Goal: Information Seeking & Learning: Learn about a topic

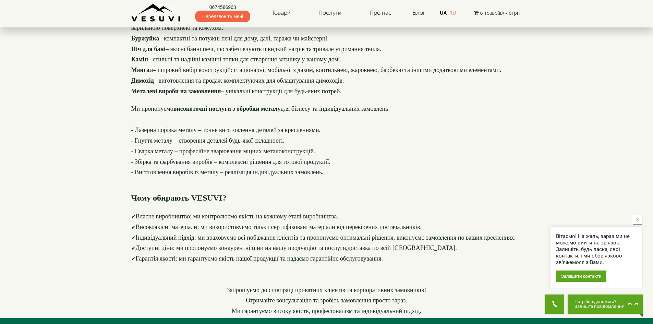
scroll to position [932, 0]
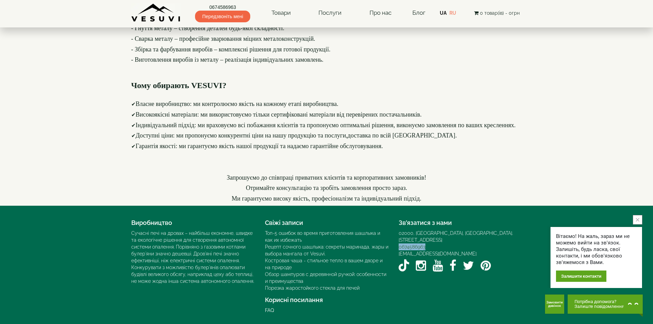
drag, startPoint x: 431, startPoint y: 240, endPoint x: 399, endPoint y: 241, distance: 32.2
click at [399, 243] on div "0674586963" at bounding box center [459, 246] width 123 height 7
copy link "0674586963"
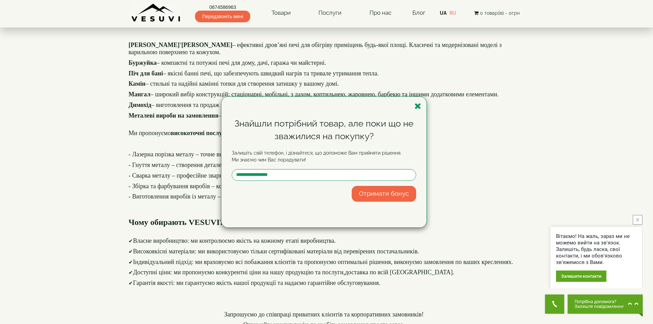
scroll to position [521, 0]
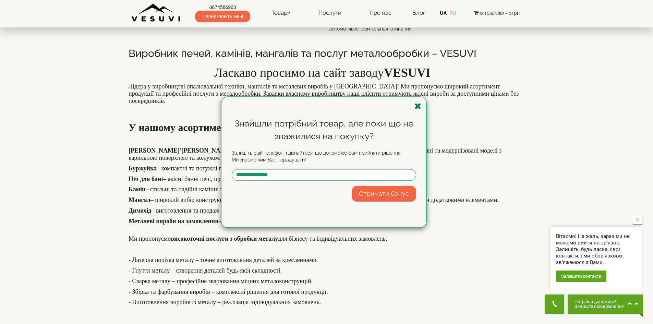
click at [420, 107] on icon "button" at bounding box center [417, 106] width 7 height 9
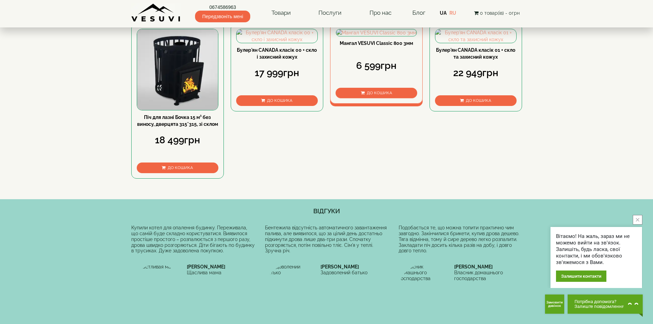
scroll to position [240, 0]
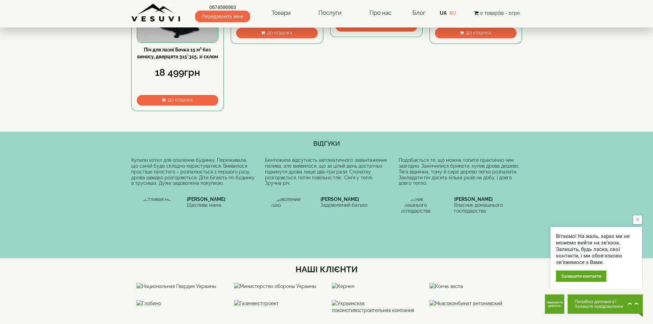
click at [95, 76] on body "0674586963 Передзвоніть мені Товари Булер'яни VESUVI Мангали від заводу VESUVI …" at bounding box center [326, 303] width 653 height 1087
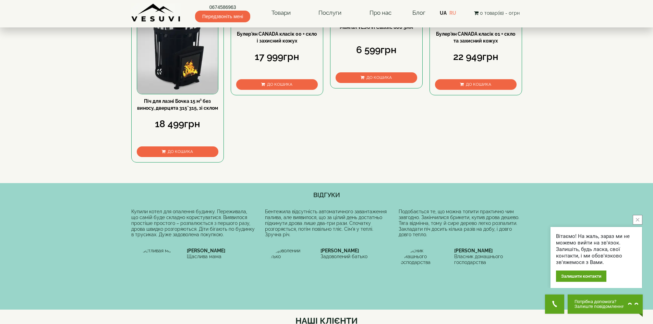
scroll to position [203, 0]
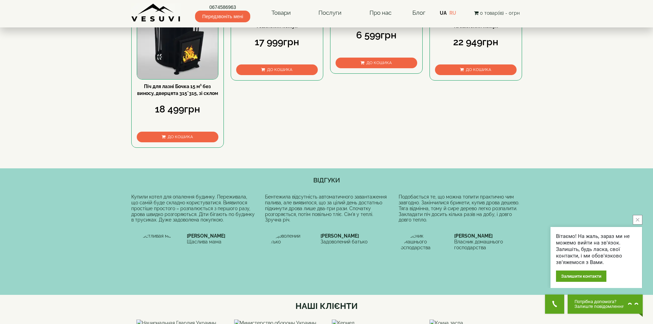
click at [639, 220] on icon "close button" at bounding box center [637, 219] width 3 height 3
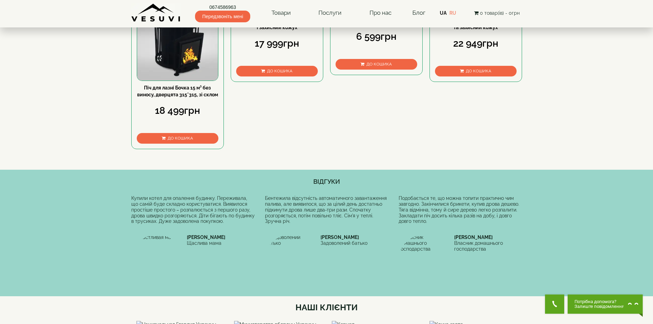
scroll to position [0, 0]
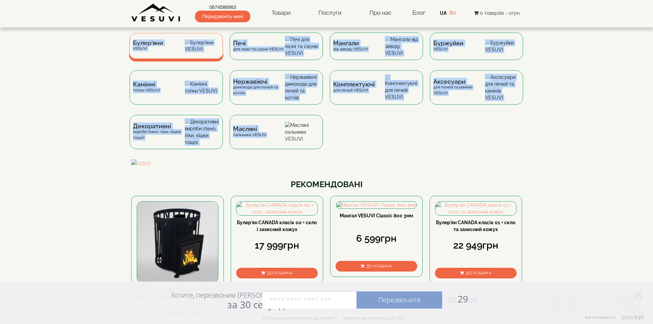
drag, startPoint x: 354, startPoint y: 157, endPoint x: 131, endPoint y: 46, distance: 249.3
click at [131, 46] on div "Булер'яни VESUVI Печі для лазні та сауни VESUVI Мангали від заводу VESUVI Буржу…" at bounding box center [326, 96] width 401 height 127
drag, startPoint x: 122, startPoint y: 42, endPoint x: 367, endPoint y: 142, distance: 264.5
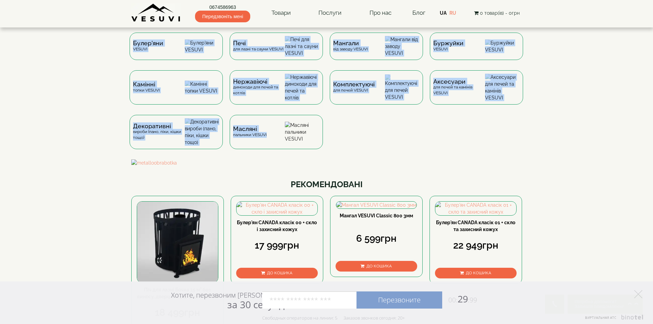
click at [429, 151] on div "Булер'яни VESUVI Печі для лазні та сауни VESUVI Мангали від заводу VESUVI Буржу…" at bounding box center [326, 96] width 401 height 127
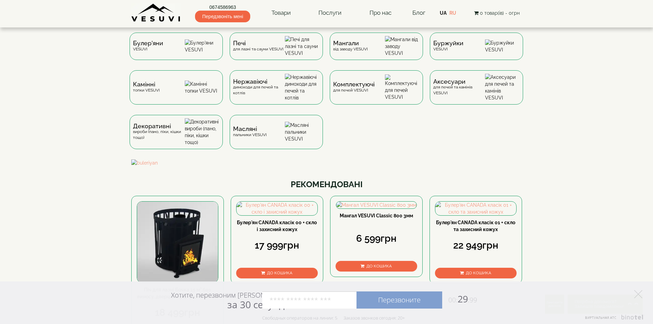
click at [636, 293] on icon at bounding box center [638, 294] width 8 height 8
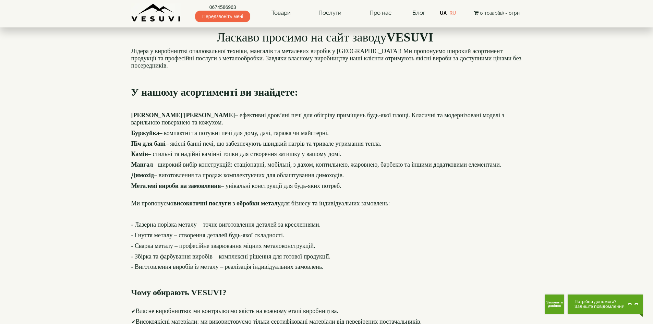
scroll to position [548, 0]
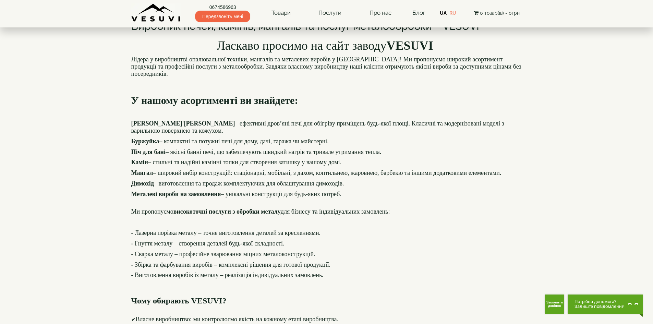
click at [338, 32] on h2 "Виробник печей, камінів, мангалів та послуг металообробки – VESUVI" at bounding box center [326, 26] width 391 height 11
click at [157, 32] on h2 "Виробник печей, камінів, мангалів та послуг металообробки – VESUVI" at bounding box center [326, 26] width 391 height 11
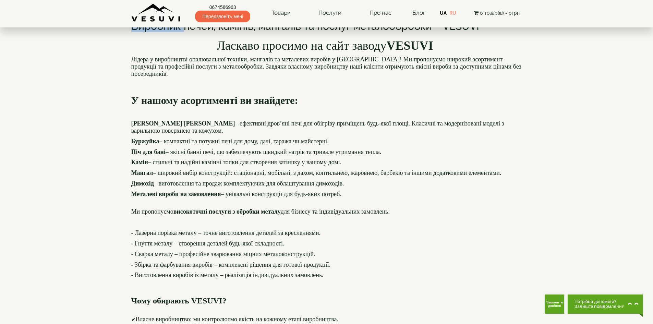
click at [145, 32] on h2 "Виробник печей, камінів, мангалів та послуг металообробки – VESUVI" at bounding box center [326, 26] width 391 height 11
click at [138, 32] on h2 "Виробник печей, камінів, мангалів та послуг металообробки – VESUVI" at bounding box center [326, 26] width 391 height 11
drag, startPoint x: 130, startPoint y: 194, endPoint x: 516, endPoint y: 187, distance: 386.2
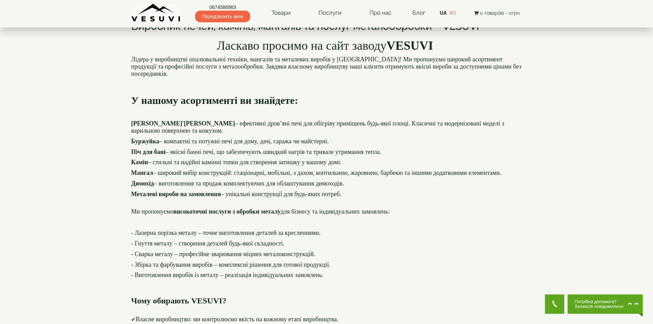
click at [418, 52] on b "VESUVI" at bounding box center [409, 46] width 47 height 14
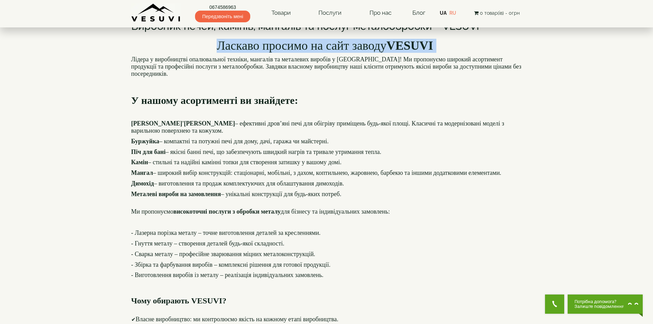
click at [418, 52] on b "VESUVI" at bounding box center [409, 46] width 47 height 14
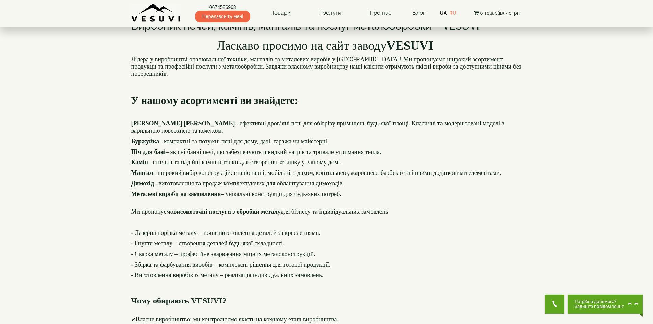
click at [272, 77] on font "Лідера у виробництві опалювальної техніки, мангалів та металевих виробів у [GEO…" at bounding box center [326, 66] width 390 height 21
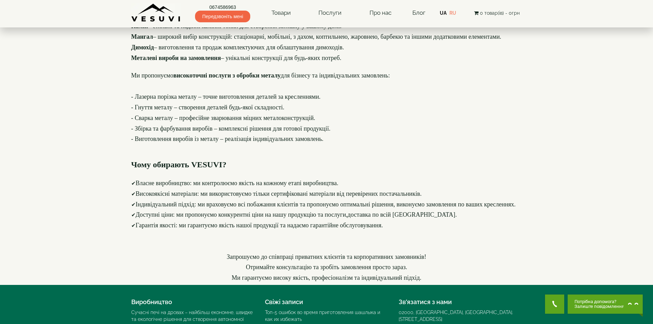
scroll to position [685, 0]
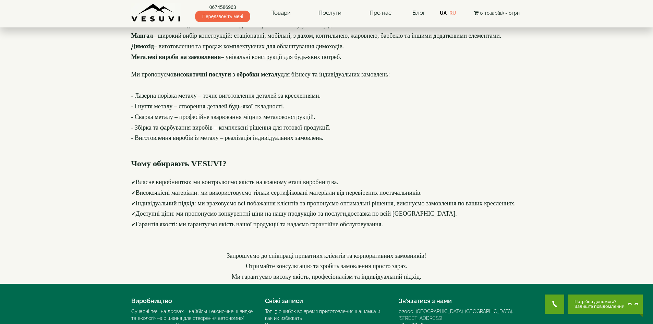
drag, startPoint x: 215, startPoint y: 76, endPoint x: 443, endPoint y: 76, distance: 228.5
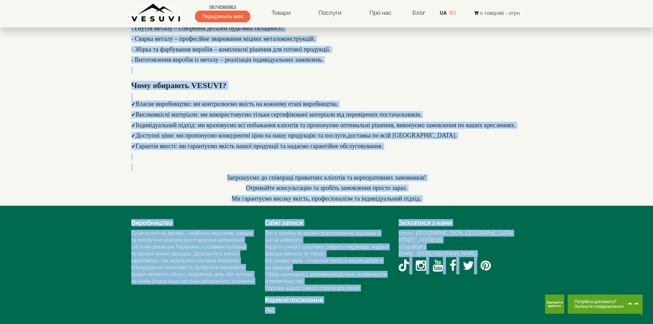
scroll to position [932, 0]
drag, startPoint x: 131, startPoint y: 150, endPoint x: 471, endPoint y: 146, distance: 340.6
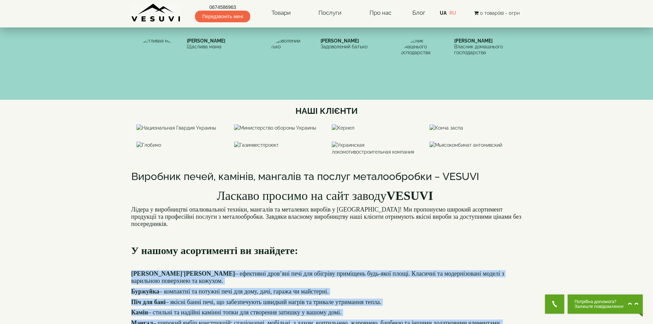
scroll to position [281, 0]
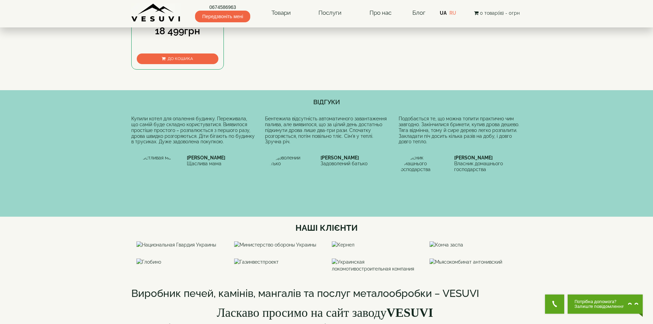
click at [303, 145] on div "Бентежила відсутність автоматичного завантаження палива, але виявилося, що за ц…" at bounding box center [326, 130] width 123 height 29
click at [311, 145] on div "Бентежила відсутність автоматичного завантаження палива, але виявилося, що за ц…" at bounding box center [326, 130] width 123 height 29
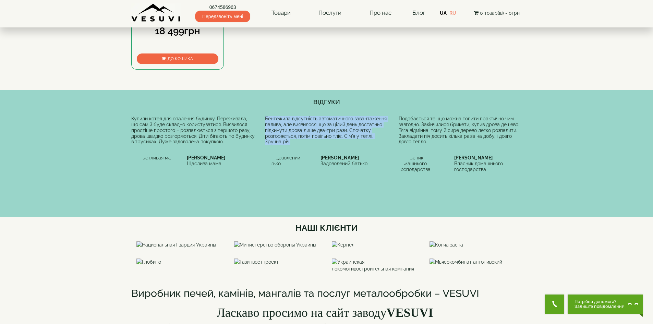
click at [311, 145] on div "Бентежила відсутність автоматичного завантаження палива, але виявилося, що за ц…" at bounding box center [326, 130] width 123 height 29
click at [326, 145] on div "Бентежила відсутність автоматичного завантаження палива, але виявилося, що за ц…" at bounding box center [326, 130] width 123 height 29
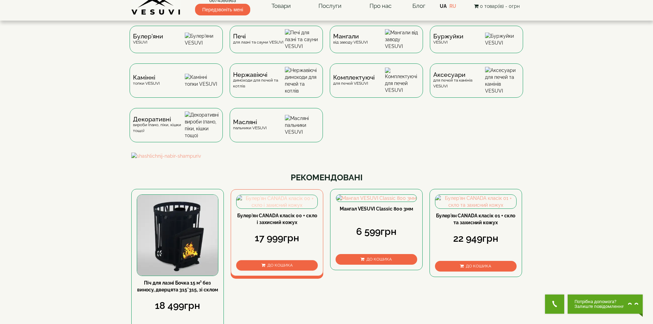
scroll to position [0, 0]
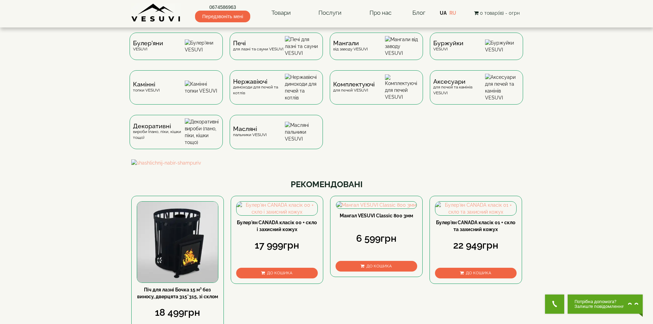
click at [367, 123] on div "Булер'яни VESUVI Печі для лазні та сауни VESUVI Мангали від заводу VESUVI Буржу…" at bounding box center [326, 96] width 401 height 127
drag, startPoint x: 16, startPoint y: 36, endPoint x: 5, endPoint y: 27, distance: 14.6
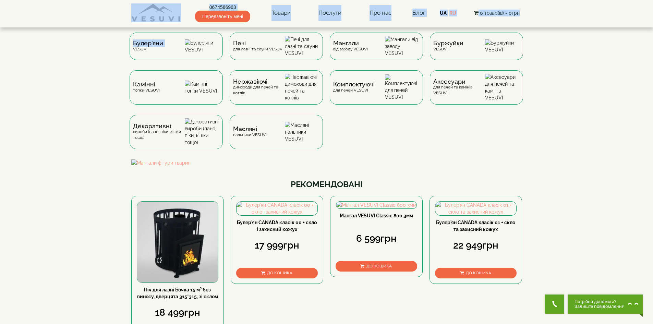
drag, startPoint x: 12, startPoint y: 15, endPoint x: 71, endPoint y: 71, distance: 81.4
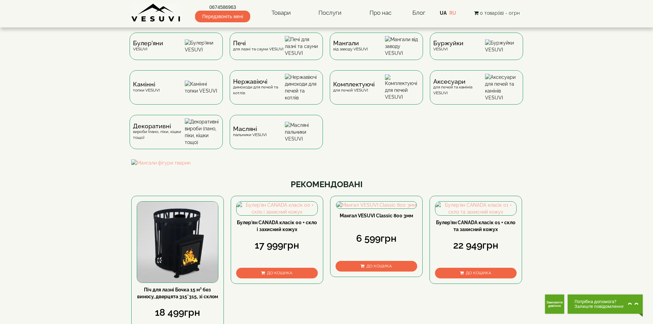
drag, startPoint x: 112, startPoint y: 32, endPoint x: 97, endPoint y: 43, distance: 18.5
drag, startPoint x: 131, startPoint y: 30, endPoint x: 126, endPoint y: 29, distance: 5.2
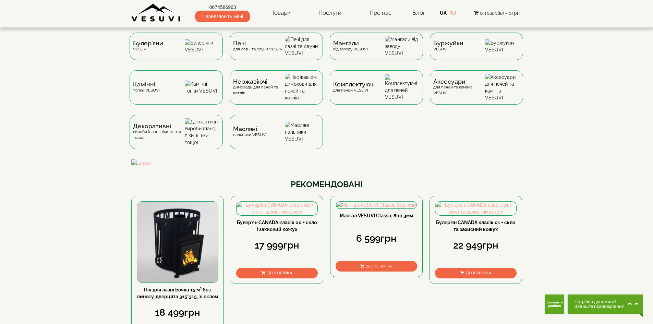
drag, startPoint x: 126, startPoint y: 29, endPoint x: 119, endPoint y: 32, distance: 6.9
drag, startPoint x: 122, startPoint y: 28, endPoint x: 117, endPoint y: 35, distance: 8.4
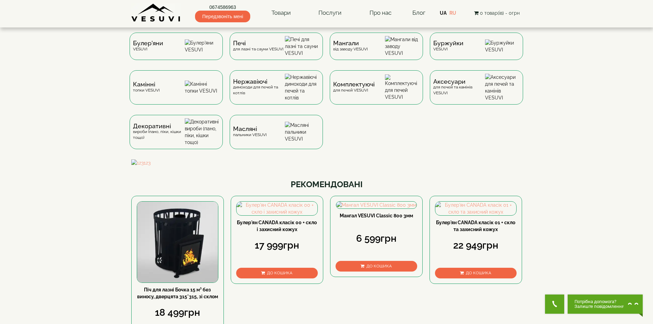
drag, startPoint x: 124, startPoint y: 30, endPoint x: 121, endPoint y: 33, distance: 3.9
drag, startPoint x: 123, startPoint y: 30, endPoint x: 632, endPoint y: 107, distance: 514.5
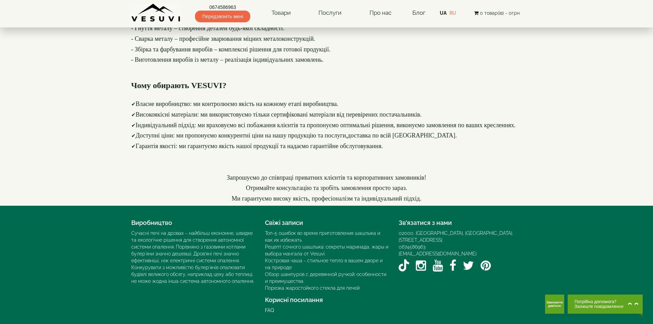
scroll to position [813, 0]
drag, startPoint x: 404, startPoint y: 268, endPoint x: 129, endPoint y: 268, distance: 275.1
click at [140, 139] on font "Доступні ціни: ми пропонуємо конкурентні ціни на нашу продукцію та послуги,дост…" at bounding box center [296, 135] width 321 height 7
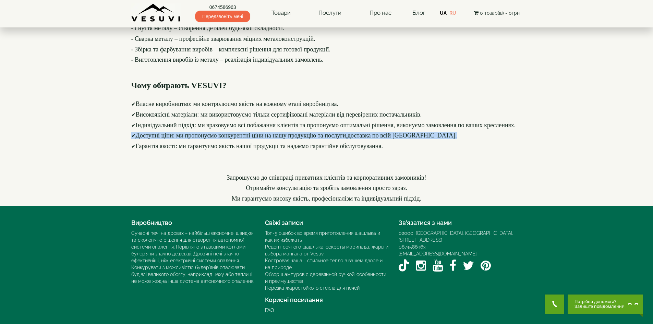
click at [140, 139] on font "Доступні ціни: ми пропонуємо конкурентні ціни на нашу продукцію та послуги,дост…" at bounding box center [296, 135] width 321 height 7
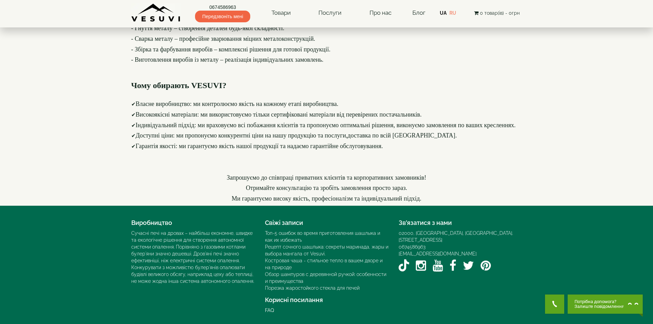
click at [144, 128] on font "Індивідуальний підхід: ми враховуємо всі побажання клієнтів та пропонуємо оптим…" at bounding box center [326, 125] width 380 height 7
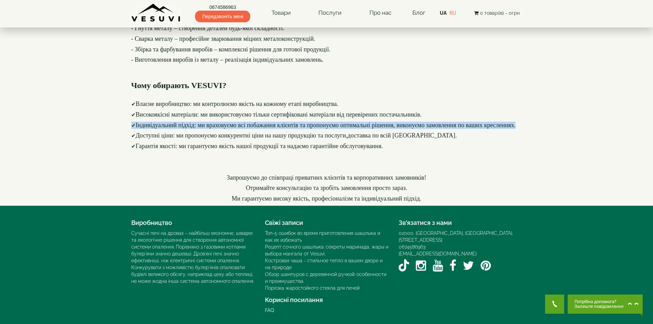
click at [144, 128] on font "Індивідуальний підхід: ми враховуємо всі побажання клієнтів та пропонуємо оптим…" at bounding box center [326, 125] width 380 height 7
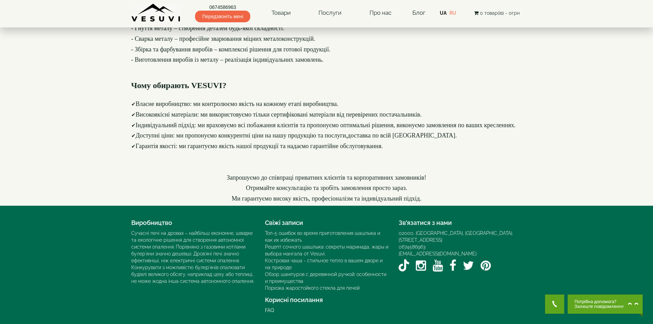
click at [143, 118] on font "Високоякісні матеріали: ми використовуємо тільки сертифіковані матеріали від пе…" at bounding box center [279, 114] width 286 height 7
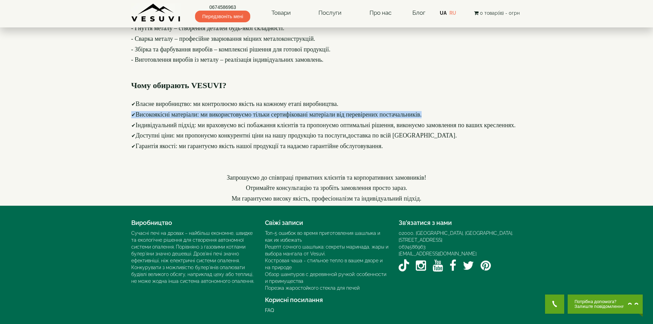
click at [143, 118] on font "Високоякісні матеріали: ми використовуємо тільки сертифіковані матеріали від пе…" at bounding box center [279, 114] width 286 height 7
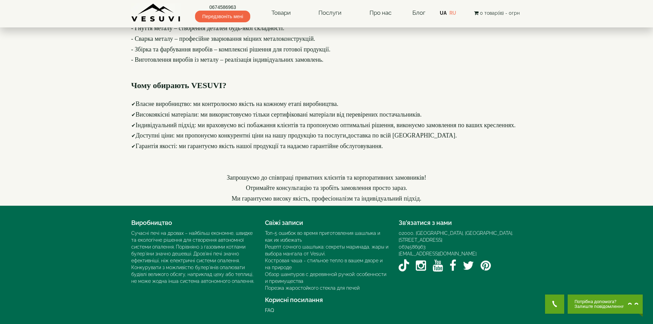
click at [148, 107] on font "Власне виробництво: ми контролюємо якість на кожному етапі виробництва." at bounding box center [237, 103] width 202 height 7
click at [260, 202] on div "- Лазерна порізка металу – точне виготовлення деталей за кресленнями. - Гнуття …" at bounding box center [326, 102] width 391 height 199
click at [146, 90] on b "Чому обирають VESUVI?" at bounding box center [178, 85] width 95 height 9
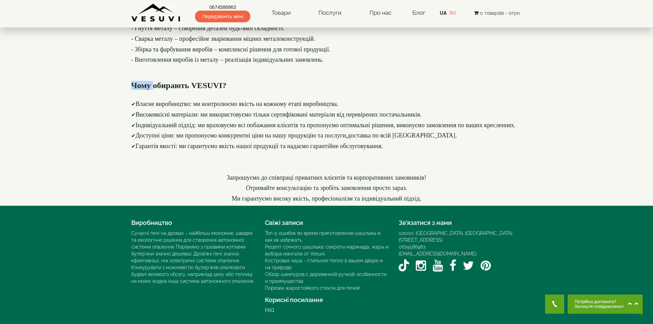
click at [146, 90] on b "Чому обирають VESUVI?" at bounding box center [178, 85] width 95 height 9
click at [142, 90] on b "Чому обирають VESUVI?" at bounding box center [178, 85] width 95 height 9
click at [238, 90] on h3 "Чому обирають VESUVI?" at bounding box center [326, 85] width 391 height 9
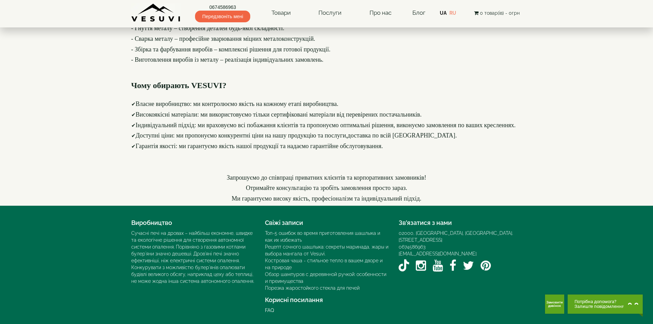
drag, startPoint x: 132, startPoint y: 200, endPoint x: 240, endPoint y: 192, distance: 108.3
click at [240, 192] on div "- Лазерна порізка металу – точне виготовлення деталей за кресленнями. - Гнуття …" at bounding box center [326, 102] width 391 height 199
click at [168, 63] on font "- Виготовлення виробів із металу – реалізація індивідуальних замовлень." at bounding box center [227, 59] width 192 height 7
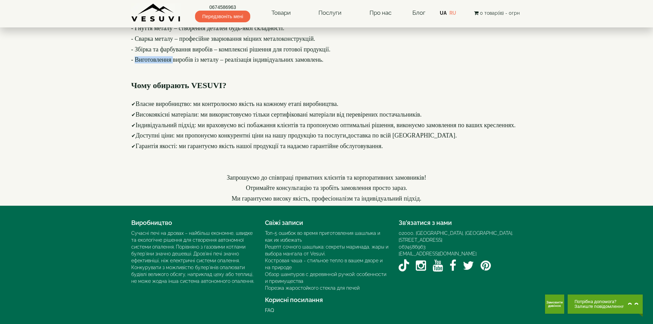
click at [168, 63] on font "- Виготовлення виробів із металу – реалізація індивідуальних замовлень." at bounding box center [227, 59] width 192 height 7
click at [141, 53] on font "- Збірка та фарбування виробів – комплексні рішення для готової продукції." at bounding box center [230, 49] width 199 height 7
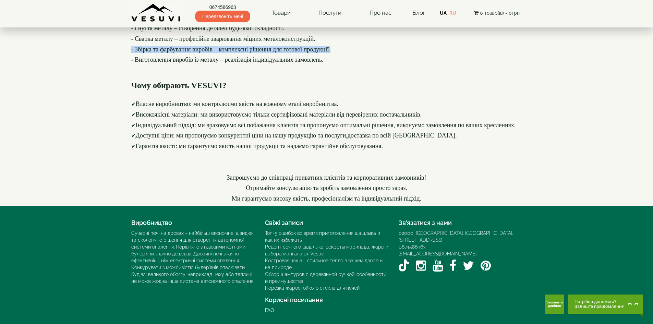
click at [141, 53] on font "- Збірка та фарбування виробів – комплексні рішення для готової продукції." at bounding box center [230, 49] width 199 height 7
click at [153, 42] on font "- Сварка металу – професійне зварювання міцних металоконструкцій." at bounding box center [223, 38] width 184 height 7
click at [153, 32] on font "- Гнуття металу – створення деталей будь-якої складності." at bounding box center [207, 28] width 153 height 7
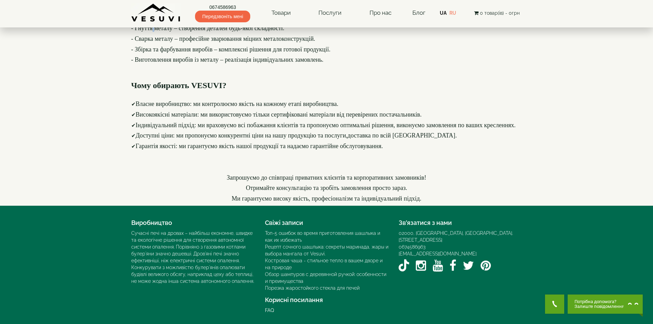
click at [153, 32] on font "- Гнуття металу – створення деталей будь-якої складності." at bounding box center [207, 28] width 153 height 7
click at [173, 21] on font "- Лазерна порізка металу – точне виготовлення деталей за кресленнями." at bounding box center [225, 17] width 189 height 7
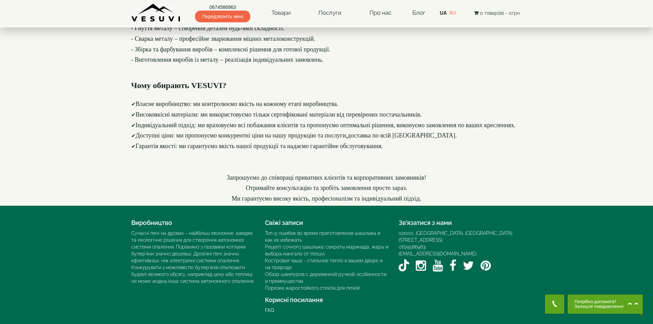
scroll to position [778, 0]
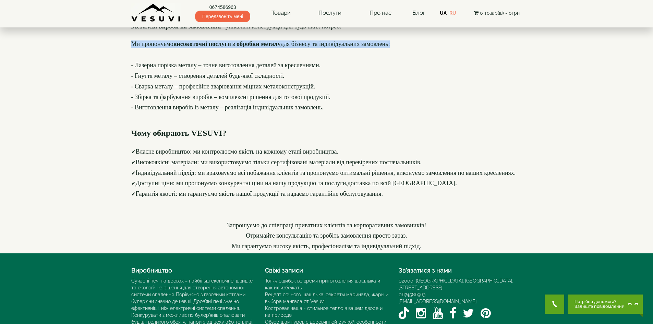
scroll to position [710, 0]
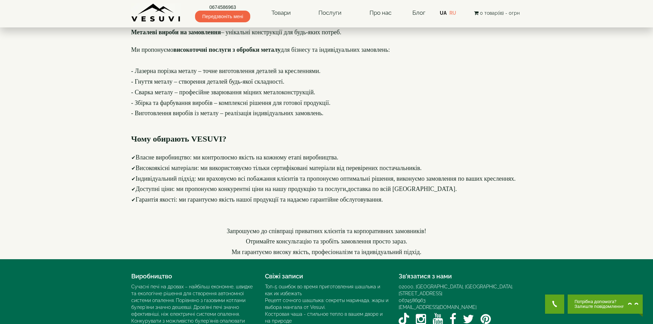
click at [169, 36] on b "Металеві вироби на замовлення" at bounding box center [176, 32] width 90 height 7
click at [168, 25] on font "Димохід – виготовлення та продаж комплектуючих для облаштування димоходів." at bounding box center [237, 21] width 213 height 7
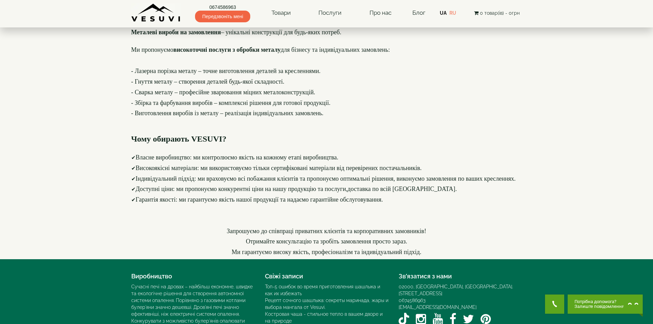
click at [168, 25] on font "Димохід – виготовлення та продаж комплектуючих для облаштування димоходів." at bounding box center [237, 21] width 213 height 7
click at [148, 14] on b "Мангал" at bounding box center [142, 11] width 22 height 7
click at [164, 4] on font "Камін – стильні та надійні камінні топки для створення затишку у вашому домі." at bounding box center [236, 0] width 210 height 7
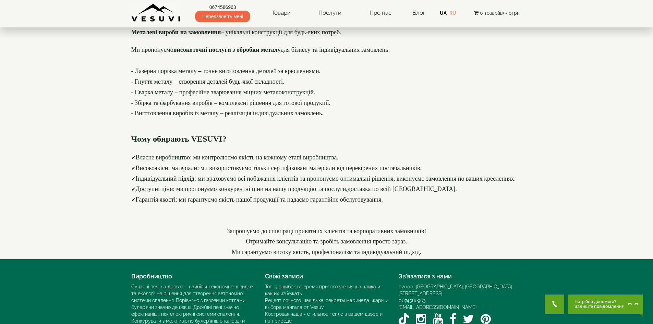
click at [164, 4] on font "Камін – стильні та надійні камінні топки для створення затишку у вашому домі." at bounding box center [236, 0] width 210 height 7
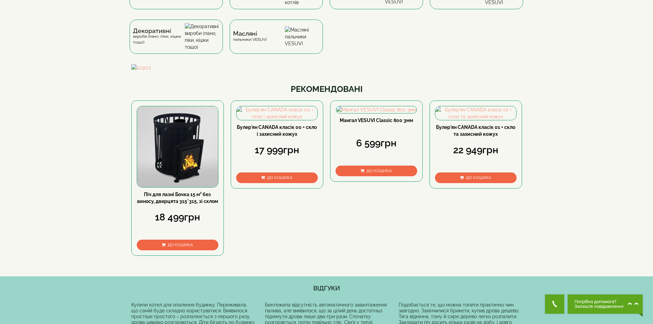
scroll to position [0, 0]
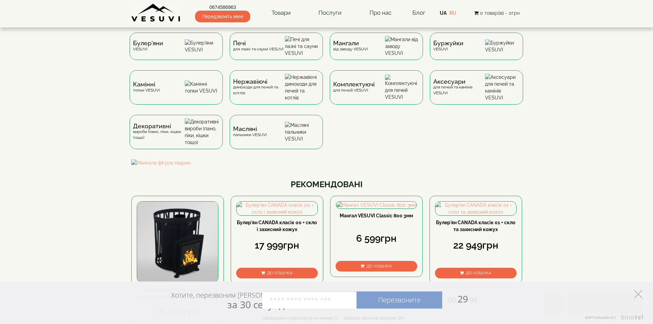
click at [636, 293] on icon at bounding box center [638, 294] width 8 height 8
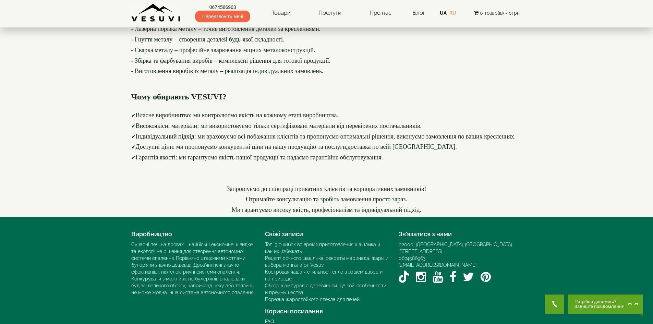
scroll to position [754, 0]
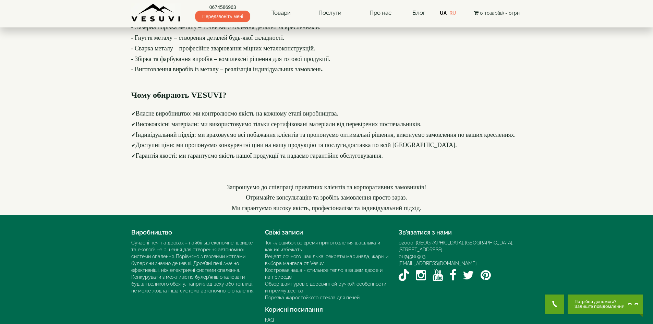
drag, startPoint x: 132, startPoint y: 173, endPoint x: 282, endPoint y: 181, distance: 150.3
click at [282, 181] on div "Виробник печей, камінів, мангалів та послуг металообробки – VESUVI Ласкаво прос…" at bounding box center [326, 13] width 391 height 397
click at [282, 20] on div at bounding box center [326, 16] width 391 height 7
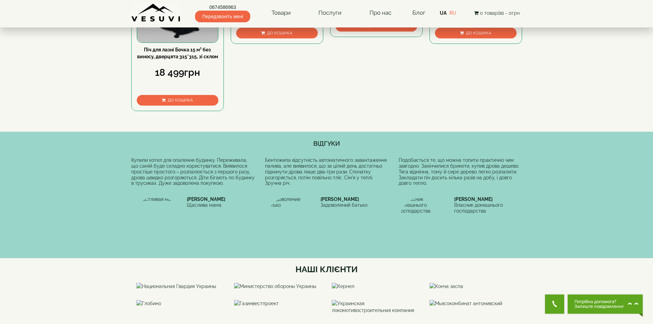
scroll to position [0, 0]
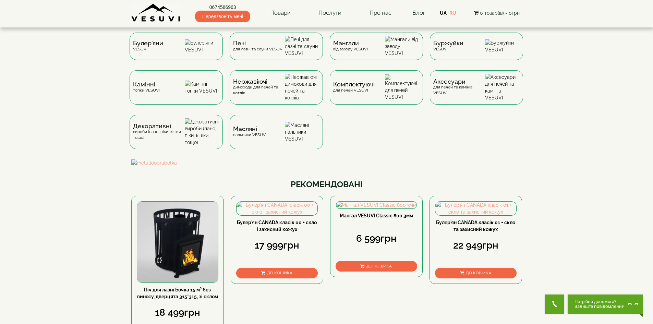
click at [513, 130] on div "Булер'яни VESUVI Печі для лазні та сауни VESUVI Мангали від заводу VESUVI Буржу…" at bounding box center [326, 96] width 401 height 127
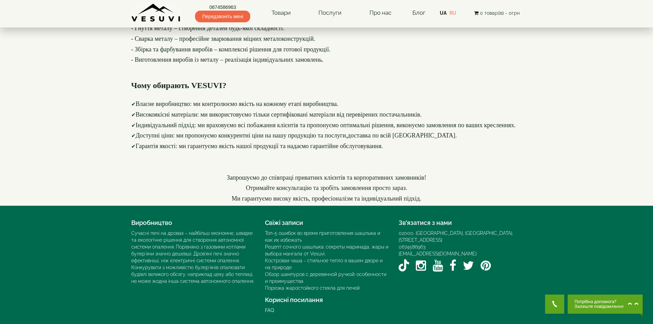
scroll to position [932, 0]
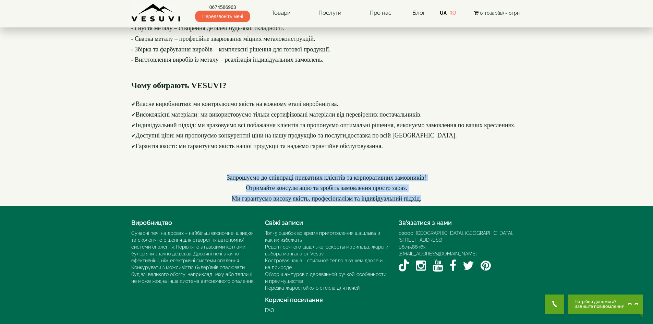
drag, startPoint x: 432, startPoint y: 200, endPoint x: 161, endPoint y: 174, distance: 273.0
click at [161, 174] on div "- Лазерна порізка металу – точне виготовлення деталей за кресленнями. - Гнуття …" at bounding box center [326, 102] width 391 height 199
click at [161, 174] on h4 "Запрошуємо до співпраці приватних клієнтів та корпоративних замовників!" at bounding box center [326, 172] width 391 height 17
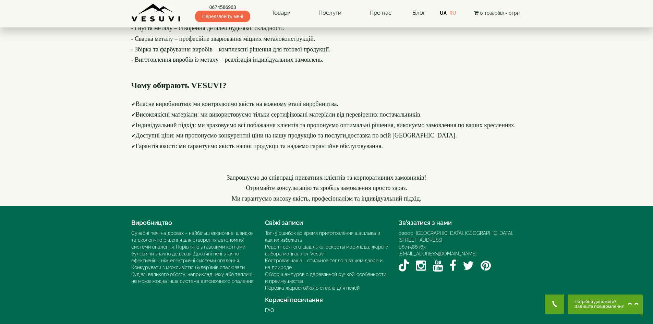
click at [131, 233] on div "Виробництво Сучасні печі на дровах – найбільш економне, швидке та екологічне рі…" at bounding box center [193, 250] width 134 height 69
click at [133, 233] on div "Сучасні печі на дровах – найбільш економне, швидке та екологічне рішення для ст…" at bounding box center [192, 257] width 123 height 55
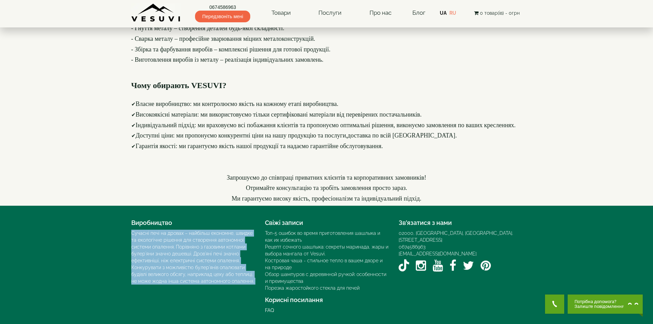
click at [133, 233] on div "Сучасні печі на дровах – найбільш економне, швидке та екологічне рішення для ст…" at bounding box center [192, 257] width 123 height 55
click at [131, 232] on div "Сучасні печі на дровах – найбільш економне, швидке та екологічне рішення для ст…" at bounding box center [192, 257] width 123 height 55
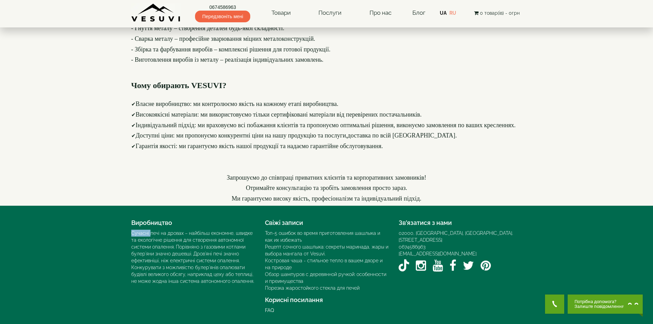
click at [131, 232] on div "Сучасні печі на дровах – найбільш економне, швидке та екологічне рішення для ст…" at bounding box center [192, 257] width 123 height 55
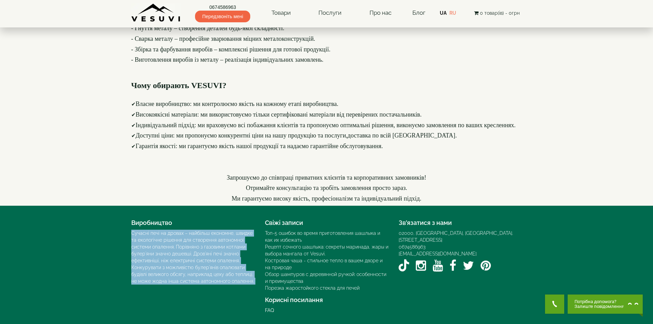
click at [131, 232] on div "Сучасні печі на дровах – найбільш економне, швидке та екологічне рішення для ст…" at bounding box center [192, 257] width 123 height 55
click at [144, 240] on div "Сучасні печі на дровах – найбільш економне, швидке та екологічне рішення для ст…" at bounding box center [192, 257] width 123 height 55
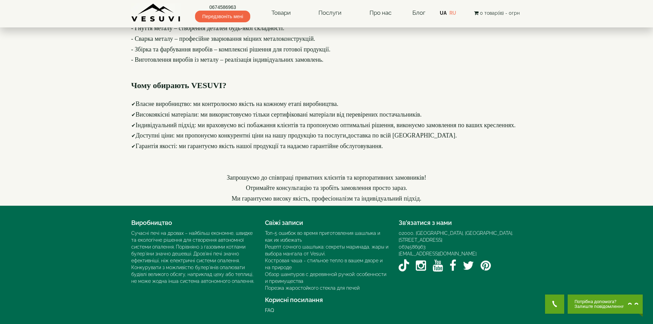
click at [138, 237] on div "Сучасні печі на дровах – найбільш економне, швидке та екологічне рішення для ст…" at bounding box center [192, 257] width 123 height 55
click at [139, 234] on div "Сучасні печі на дровах – найбільш економне, швидке та екологічне рішення для ст…" at bounding box center [192, 257] width 123 height 55
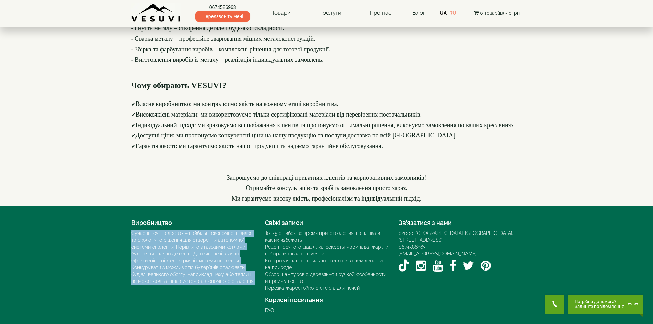
click at [139, 234] on div "Сучасні печі на дровах – найбільш економне, швидке та екологічне рішення для ст…" at bounding box center [192, 257] width 123 height 55
click at [106, 239] on footer "Виробництво Сучасні печі на дровах – найбільш економне, швидке та екологічне рі…" at bounding box center [326, 265] width 653 height 118
drag, startPoint x: 125, startPoint y: 231, endPoint x: 255, endPoint y: 282, distance: 140.0
click at [255, 282] on footer "Виробництво Сучасні печі на дровах – найбільш економне, швидке та екологічне рі…" at bounding box center [326, 265] width 653 height 118
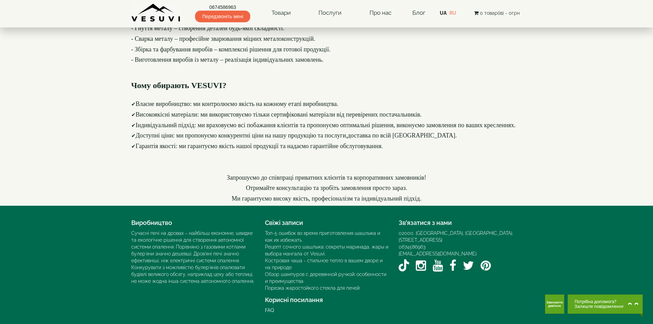
click at [162, 224] on h4 "Виробництво" at bounding box center [192, 222] width 123 height 7
click at [161, 224] on h4 "Виробництво" at bounding box center [192, 222] width 123 height 7
click at [161, 223] on h4 "Виробництво" at bounding box center [192, 222] width 123 height 7
click at [193, 222] on h4 "Виробництво" at bounding box center [192, 222] width 123 height 7
click at [286, 224] on h4 "Свіжі записи" at bounding box center [326, 222] width 123 height 7
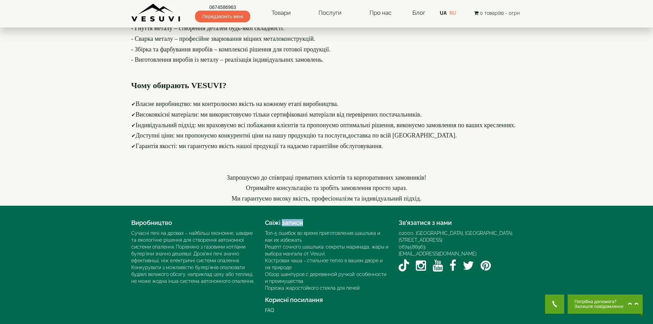
click at [286, 224] on h4 "Свіжі записи" at bounding box center [326, 222] width 123 height 7
click at [330, 214] on footer "Виробництво Сучасні печі на дровах – найбільш економне, швидке та екологічне рі…" at bounding box center [326, 265] width 653 height 118
click at [507, 243] on div "0674586963" at bounding box center [459, 246] width 123 height 7
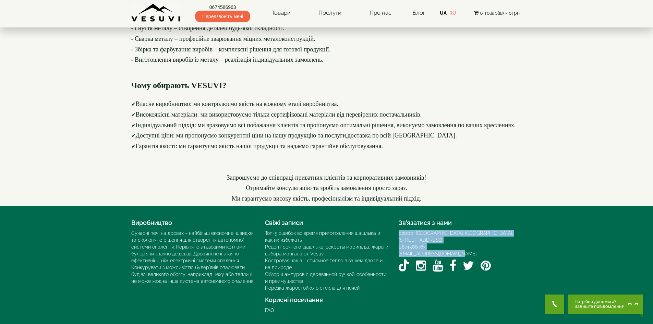
drag, startPoint x: 398, startPoint y: 233, endPoint x: 472, endPoint y: 248, distance: 75.5
click at [472, 248] on div "02000, [GEOGRAPHIC_DATA], [GEOGRAPHIC_DATA]. [STREET_ADDRESS][PERSON_NAME] 0674…" at bounding box center [459, 252] width 123 height 45
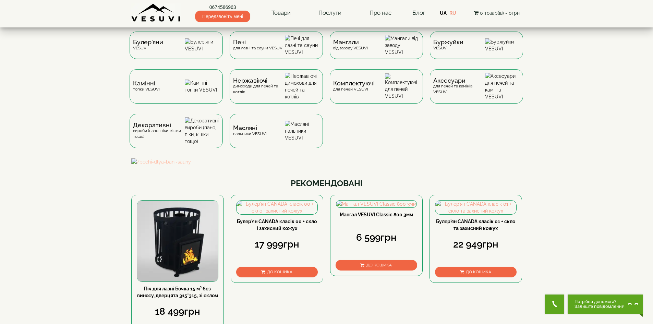
scroll to position [0, 0]
